Goal: Task Accomplishment & Management: Complete application form

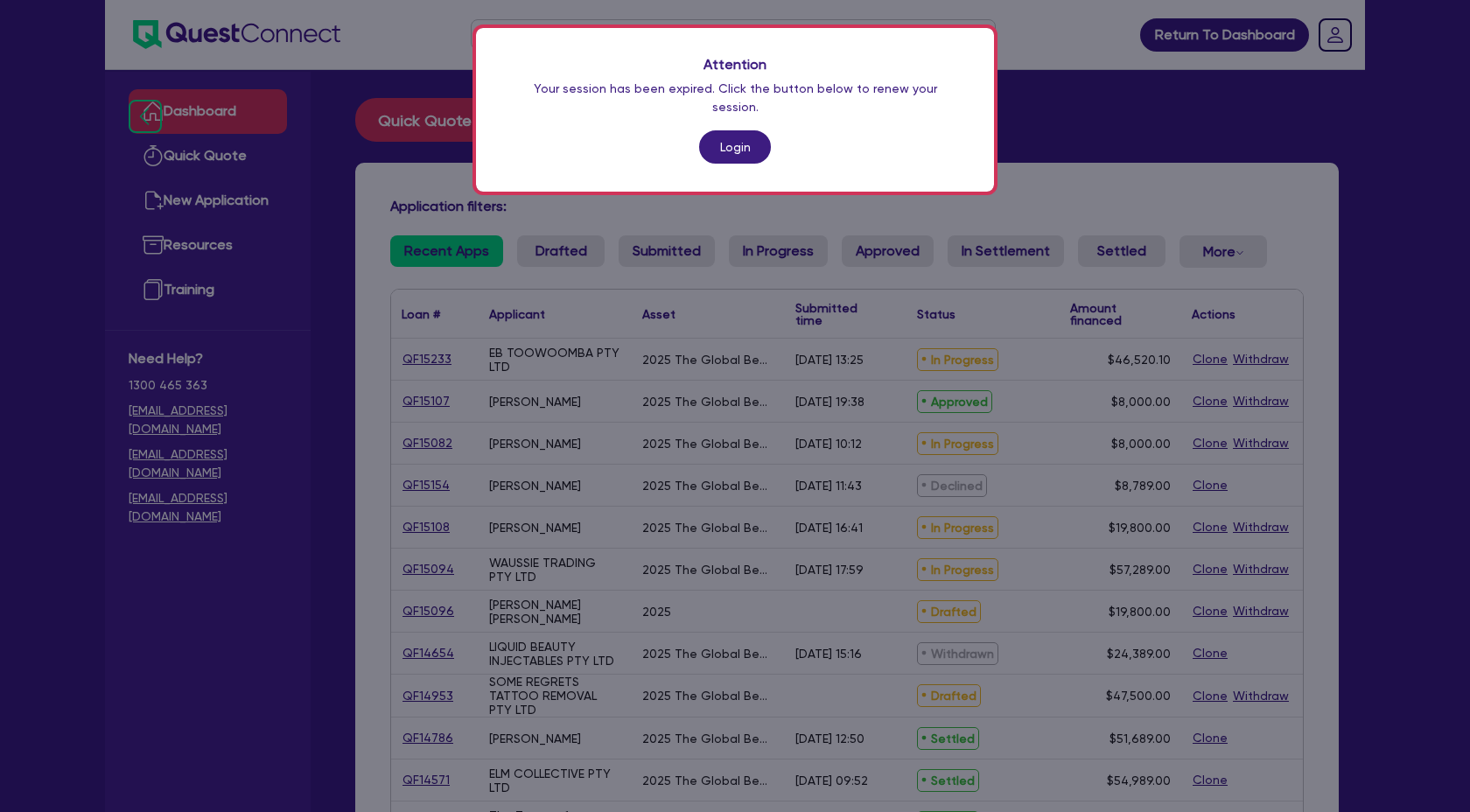
scroll to position [1574, 0]
click at [739, 141] on link "Login" at bounding box center [735, 147] width 72 height 33
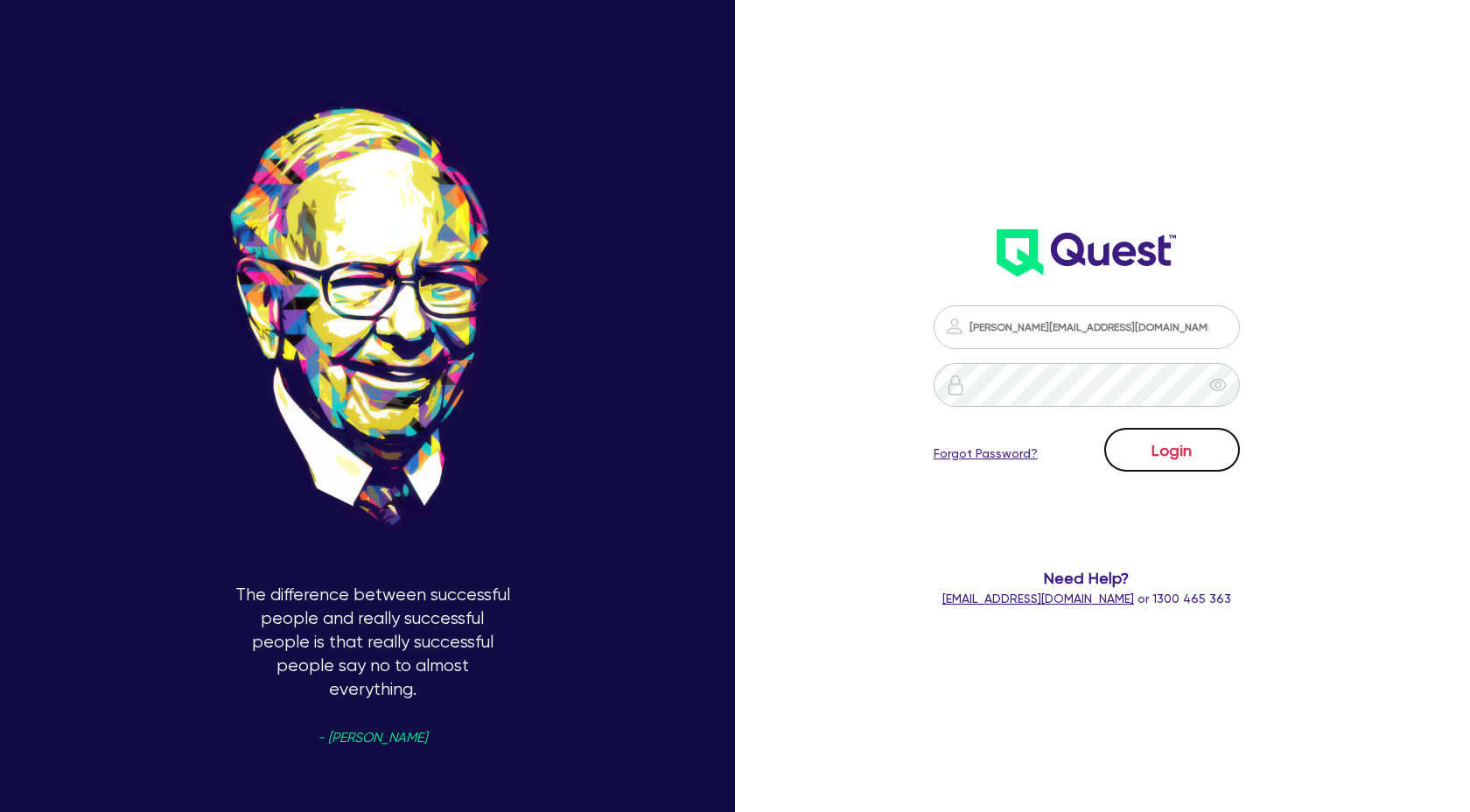
click at [1170, 440] on button "Login" at bounding box center [1171, 450] width 136 height 44
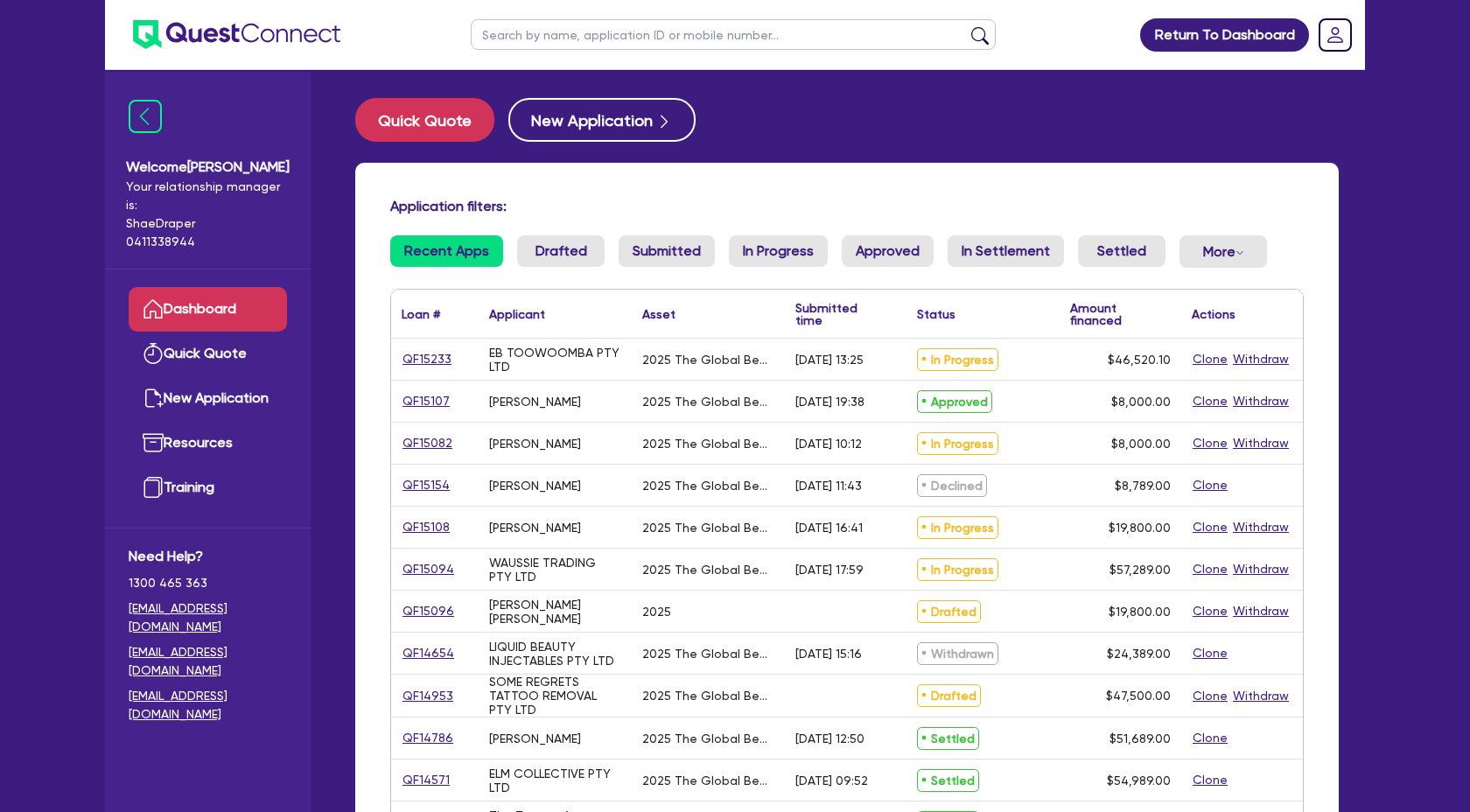
drag, startPoint x: 451, startPoint y: 395, endPoint x: 401, endPoint y: 397, distance: 50.0
click at [402, 397] on div "QF15107" at bounding box center [434, 401] width 65 height 20
click at [402, 397] on link "QF15107" at bounding box center [426, 401] width 49 height 20
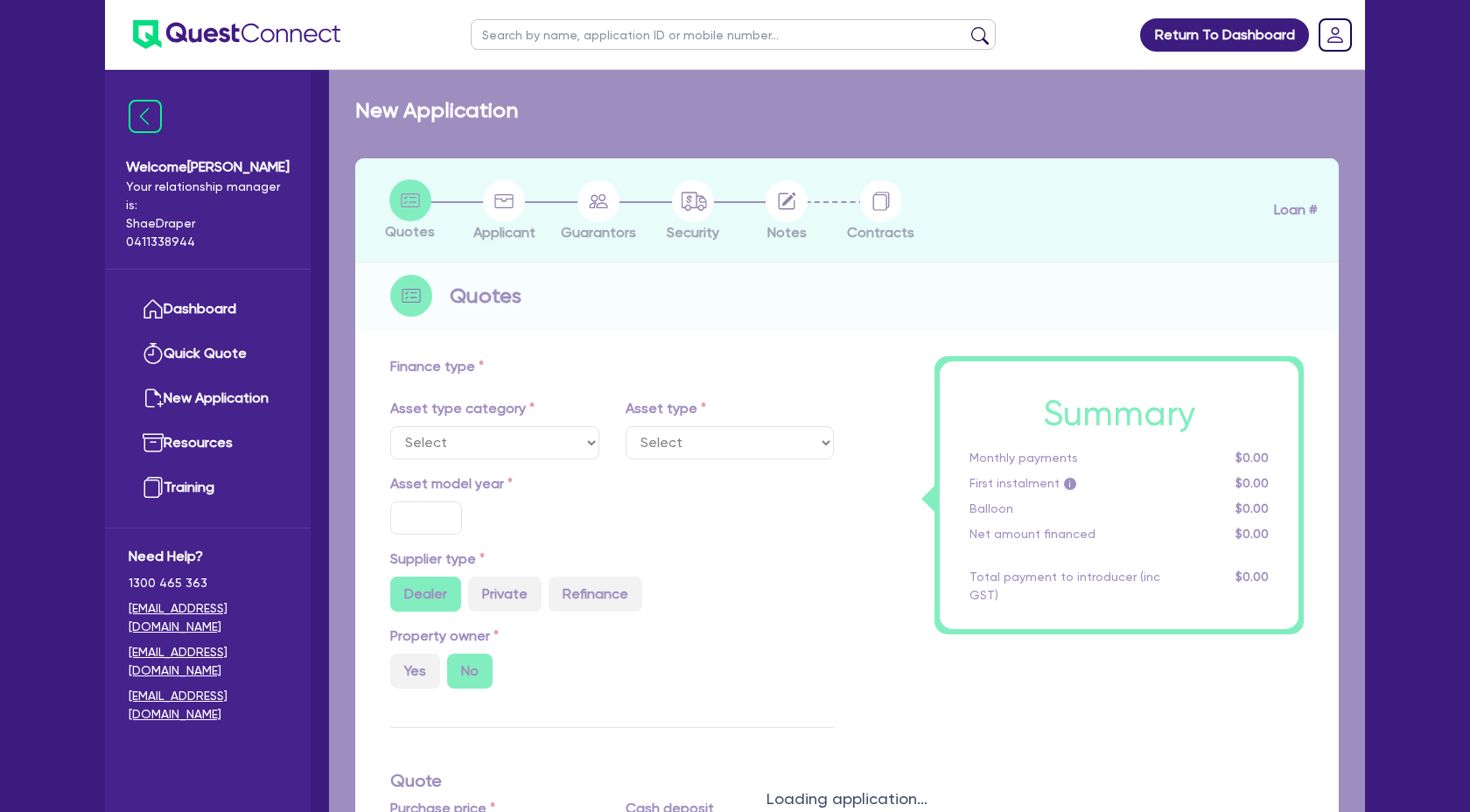
scroll to position [2, 0]
select select "TERTIARY_ASSETS"
type input "2025"
type input "10,000"
type input "2,000"
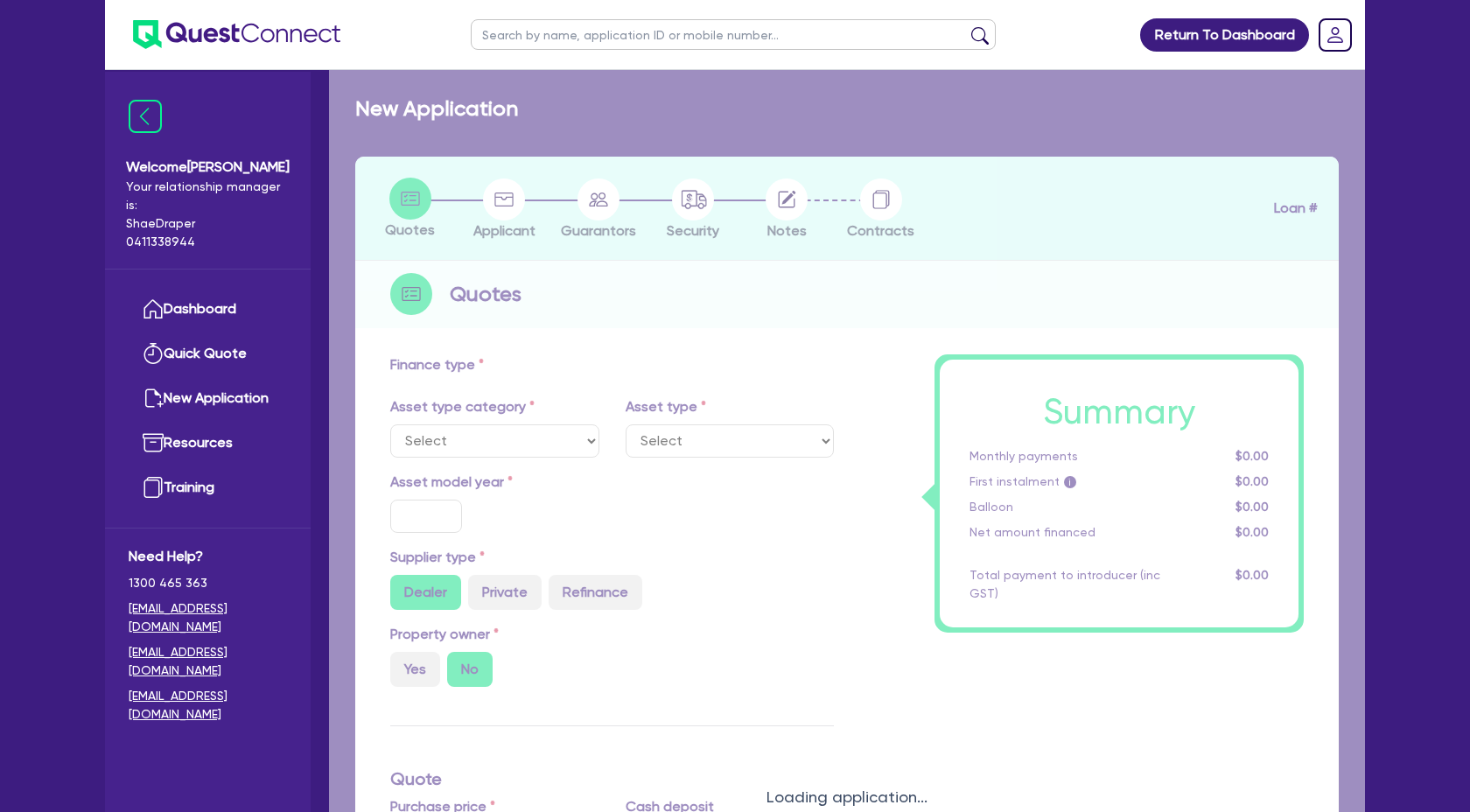
type input "4"
type input "320"
radio input "true"
type input "17.95"
select select "BEAUTY_EQUIPMENT"
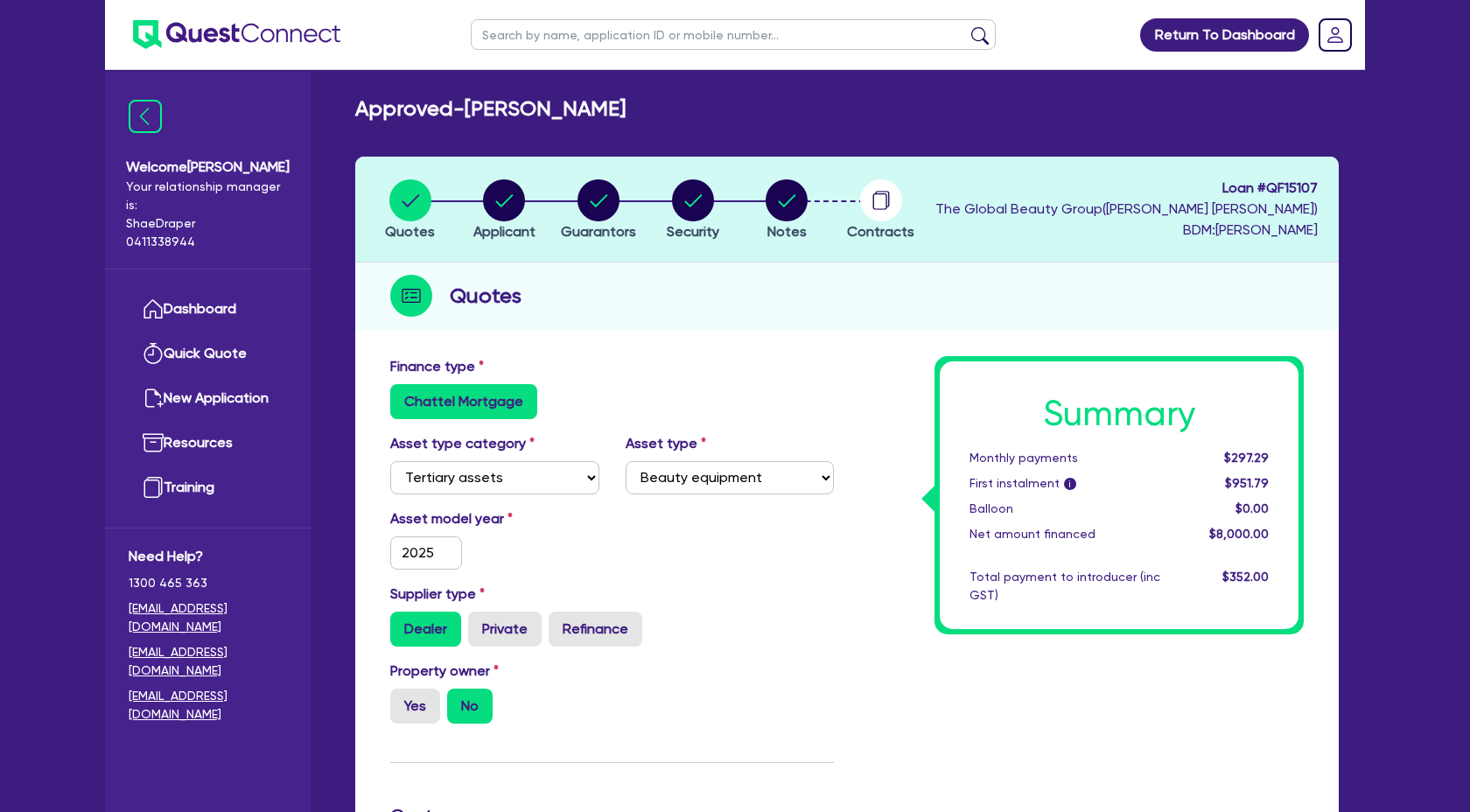
drag, startPoint x: 358, startPoint y: 114, endPoint x: 662, endPoint y: 118, distance: 304.0
type textarea "Approved - [PERSON_NAME]"
click at [662, 118] on div "Approved - [PERSON_NAME]" at bounding box center [847, 109] width 1010 height 26
copy h2 "Approved - [PERSON_NAME]"
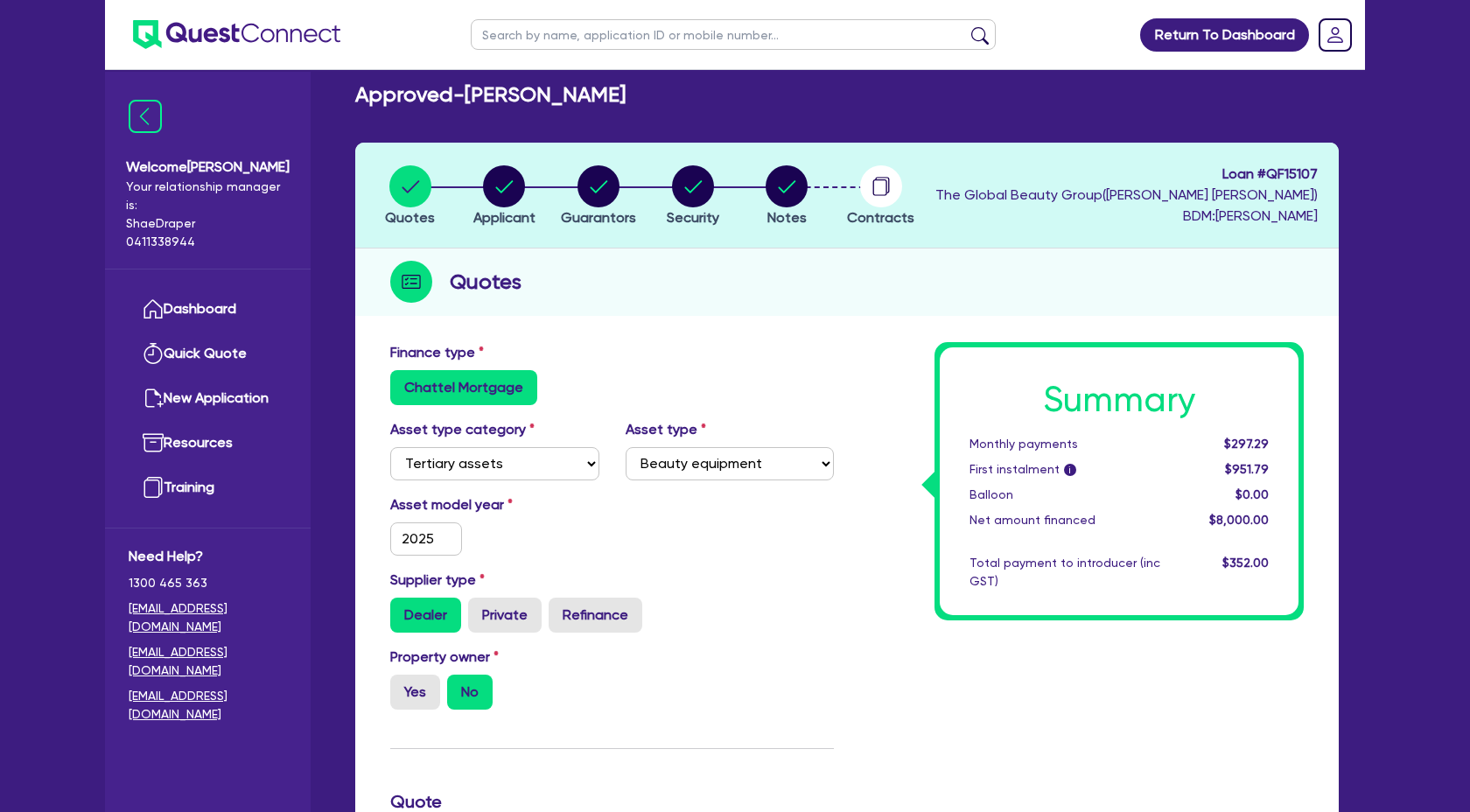
scroll to position [10, 0]
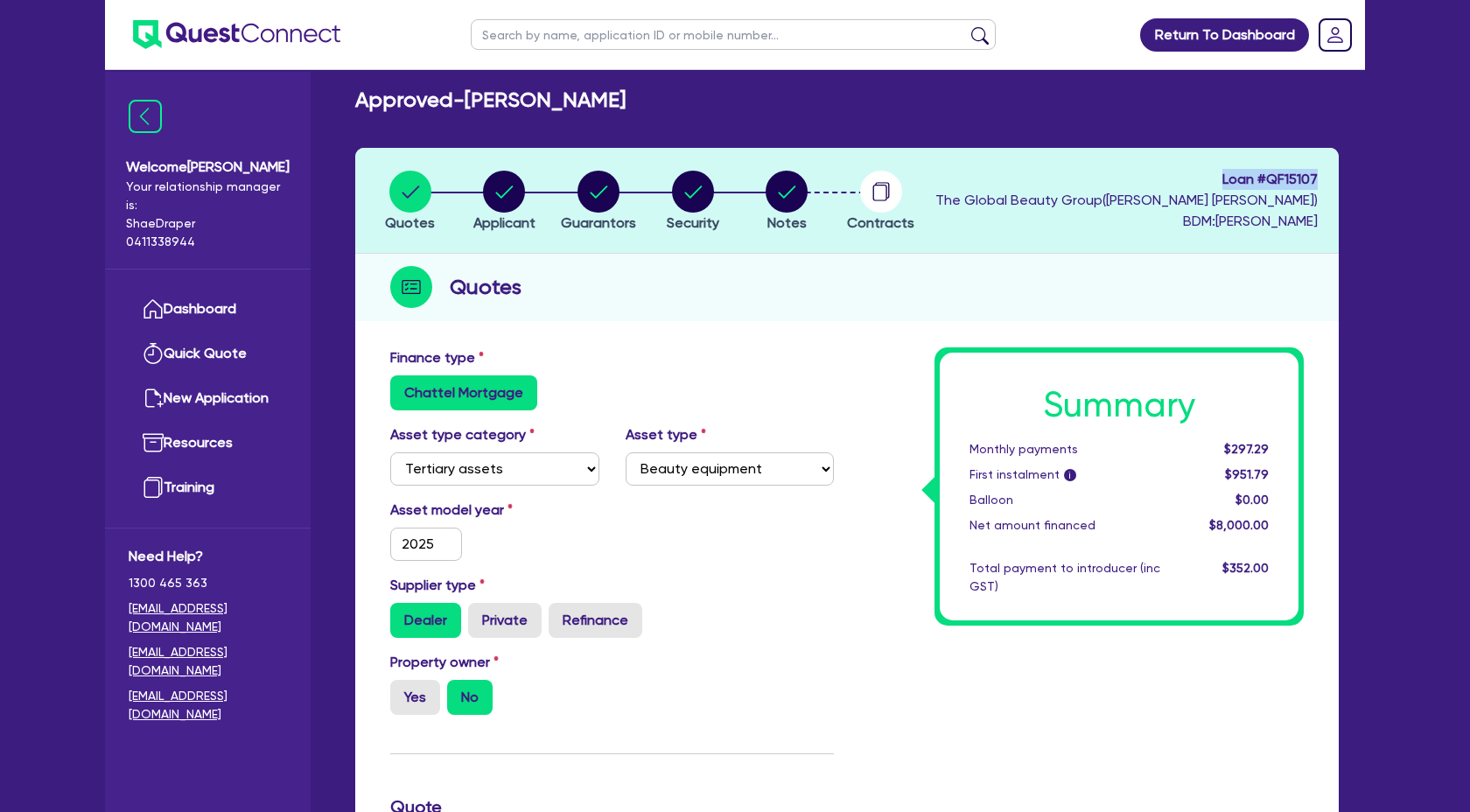
drag, startPoint x: 1217, startPoint y: 176, endPoint x: 1353, endPoint y: 173, distance: 136.0
click at [1353, 173] on div "Approved - [PERSON_NAME] Quotes Applicant [GEOGRAPHIC_DATA] Security Notes Cont…" at bounding box center [846, 784] width 1036 height 1393
copy span "Loan # QF15107"
